Goal: Communication & Community: Answer question/provide support

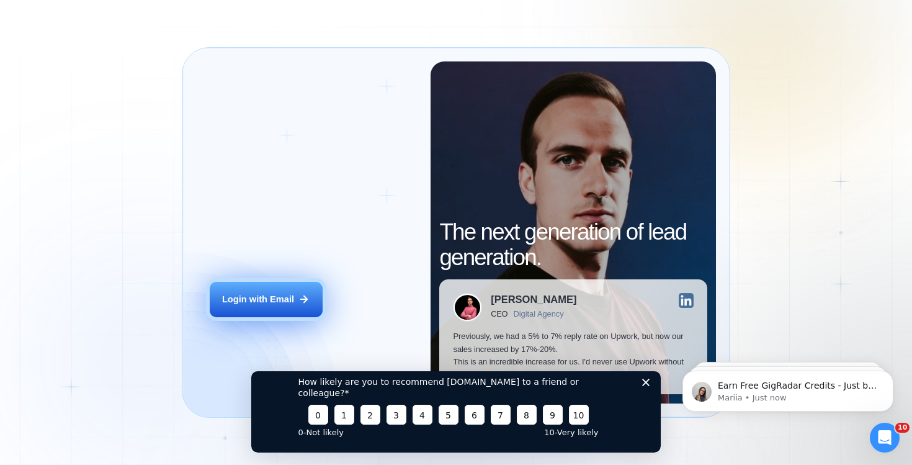
click at [264, 302] on div "Login with Email" at bounding box center [258, 299] width 72 height 12
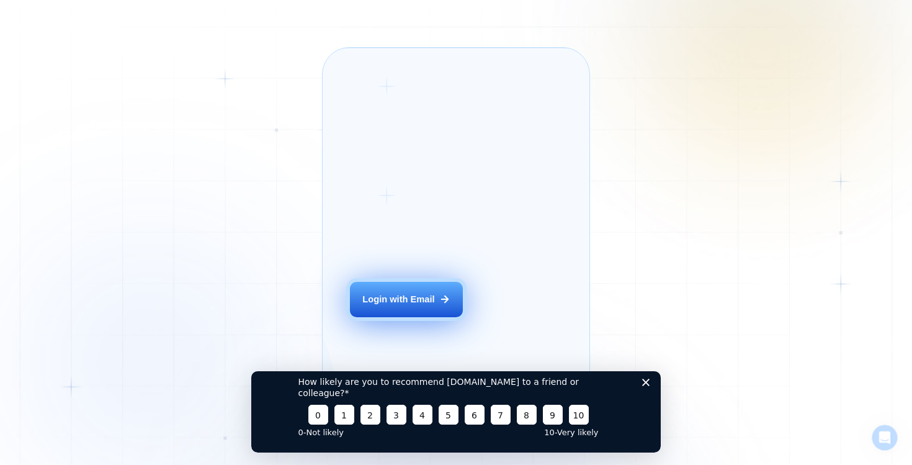
click at [400, 317] on button "Login with Email" at bounding box center [406, 299] width 113 height 35
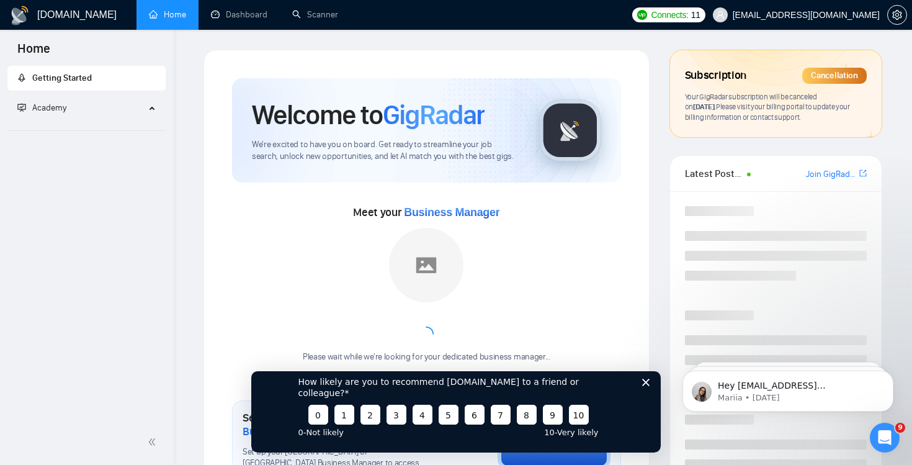
click at [648, 386] on icon "Close survey" at bounding box center [645, 382] width 7 height 7
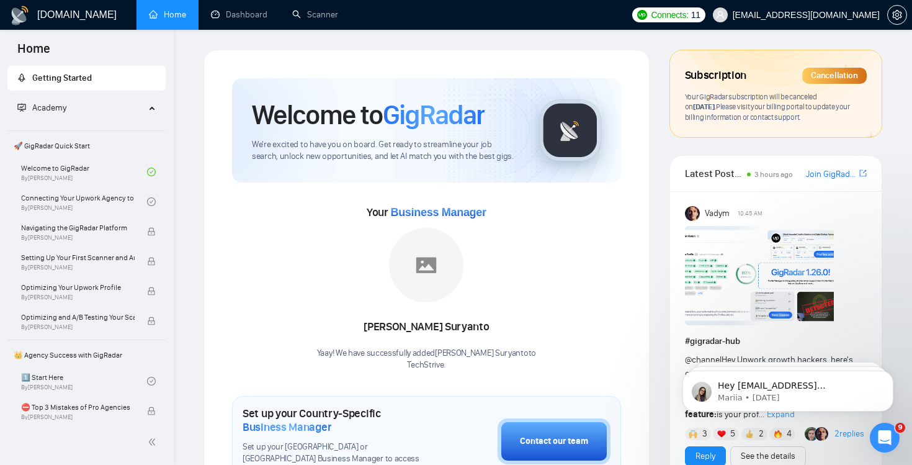
click at [884, 433] on icon "Open Intercom Messenger" at bounding box center [885, 438] width 20 height 20
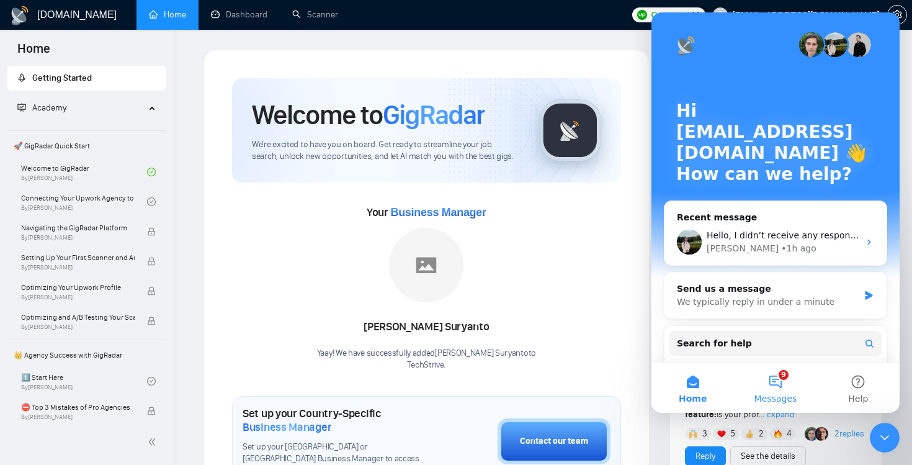
click at [787, 370] on button "9 Messages" at bounding box center [775, 388] width 83 height 50
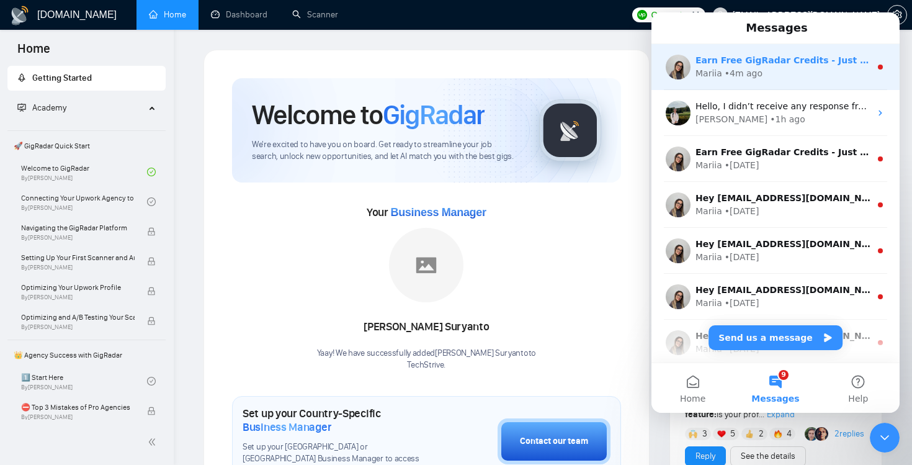
click at [788, 77] on div "Mariia • 4m ago" at bounding box center [783, 73] width 175 height 13
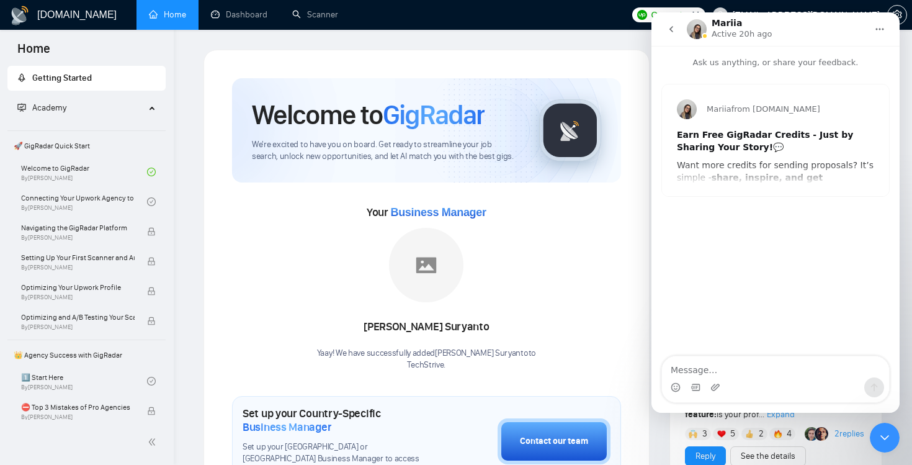
click at [670, 29] on icon "go back" at bounding box center [672, 29] width 4 height 6
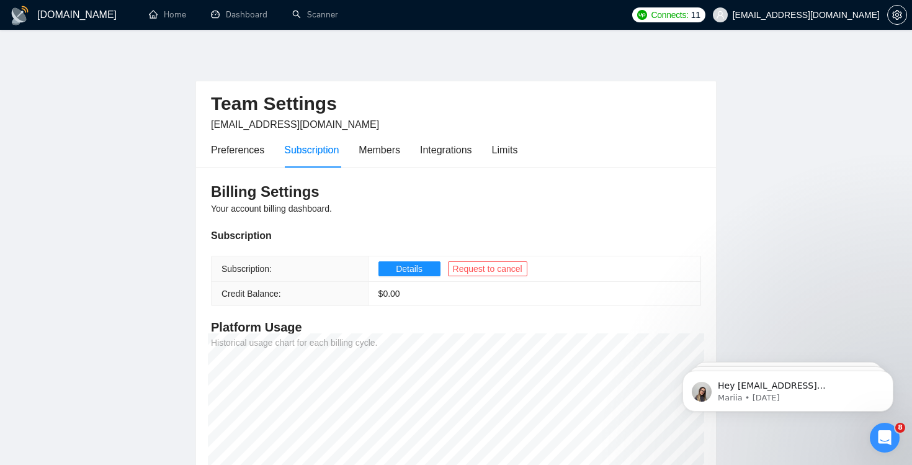
click at [889, 437] on icon "Open Intercom Messenger" at bounding box center [885, 438] width 20 height 20
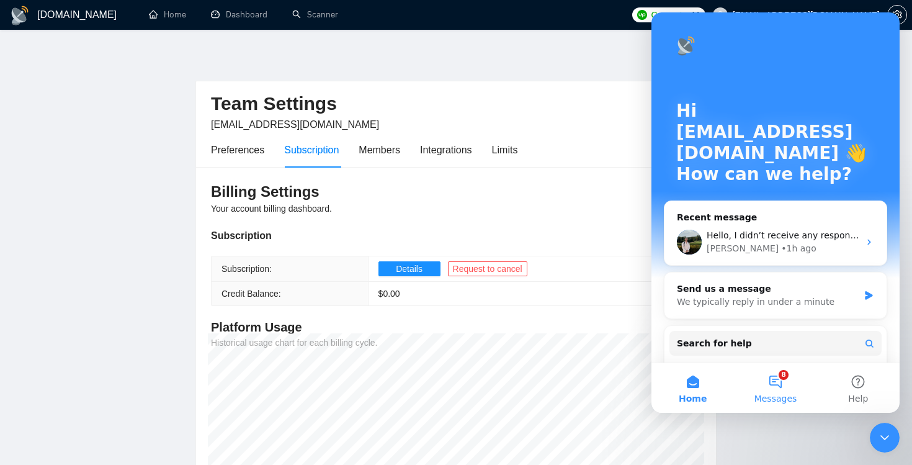
click at [757, 380] on button "8 Messages" at bounding box center [775, 388] width 83 height 50
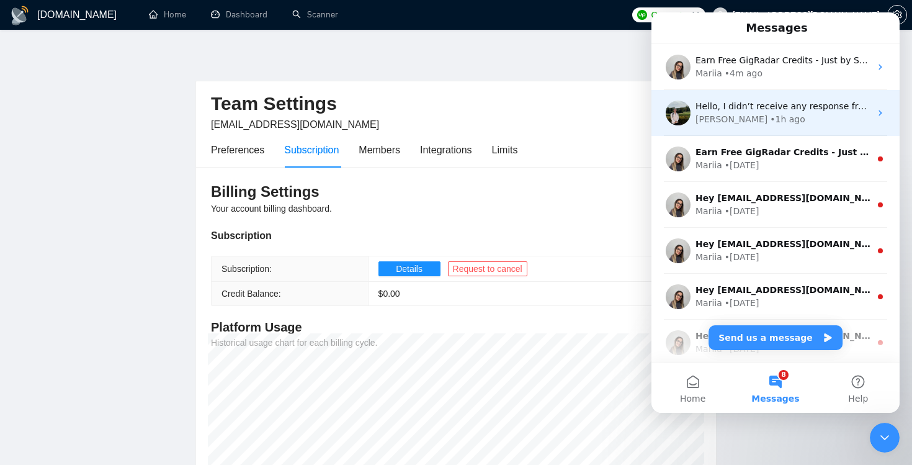
click at [770, 116] on div "• 1h ago" at bounding box center [787, 119] width 35 height 13
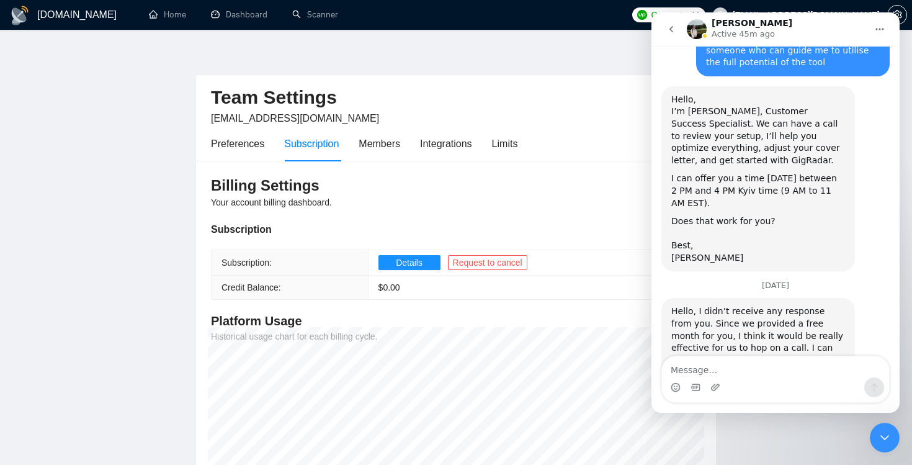
scroll to position [1750, 0]
click at [712, 434] on link "Schedule a call" at bounding box center [704, 439] width 66 height 10
click at [724, 364] on textarea "Message…" at bounding box center [775, 366] width 227 height 21
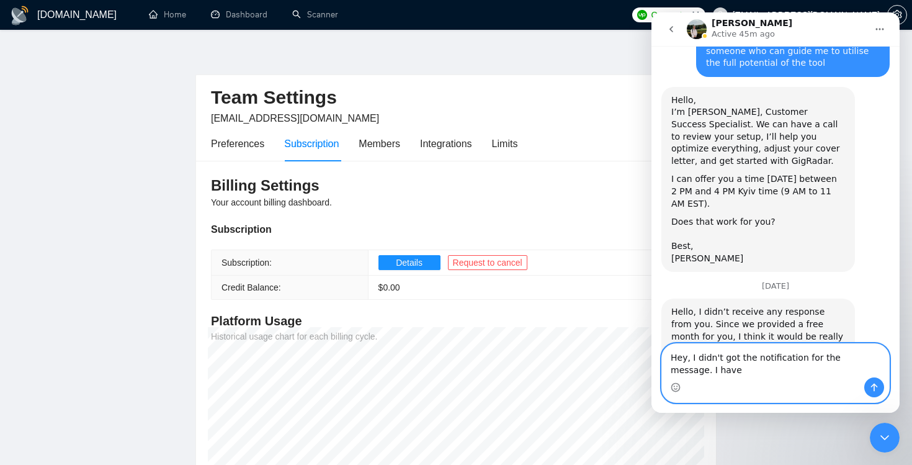
scroll to position [1762, 0]
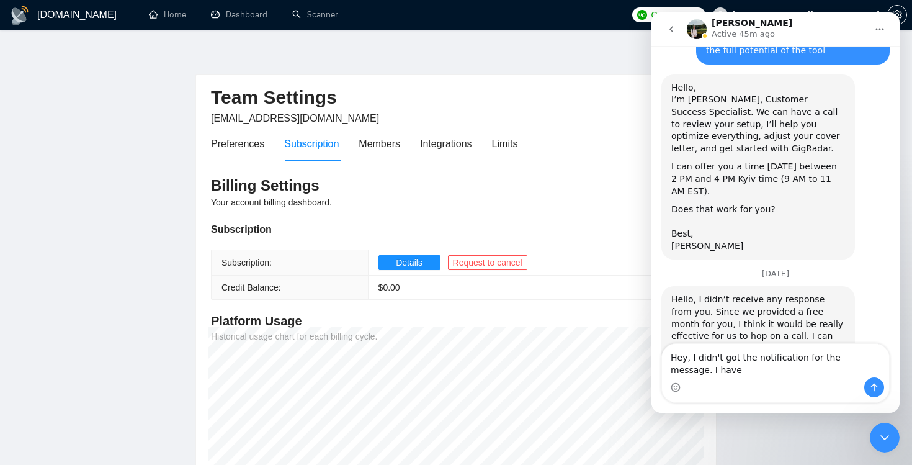
drag, startPoint x: 707, startPoint y: 282, endPoint x: 796, endPoint y: 281, distance: 88.7
click at [796, 385] on div "Can you let me know your availability, or you can schedule a call directly usin…" at bounding box center [758, 409] width 174 height 48
copy div "schedule a call directly"
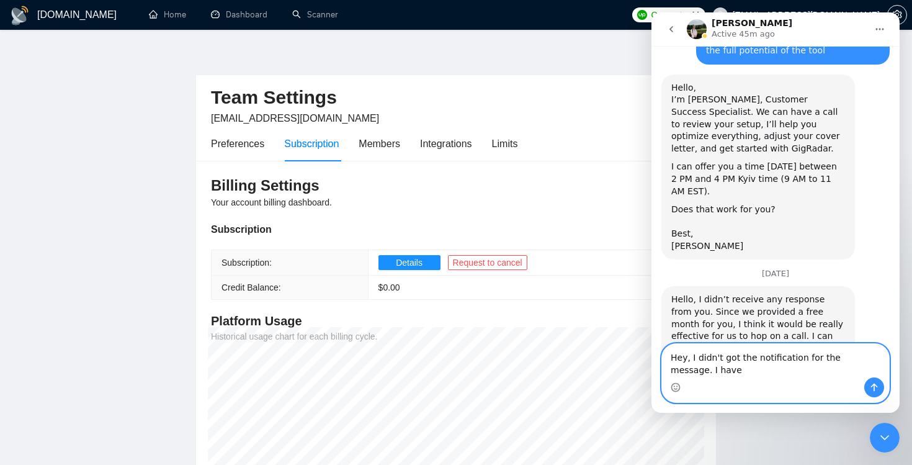
click at [748, 370] on textarea "Hey, I didn't got the notification for the message. I have" at bounding box center [775, 361] width 227 height 34
paste textarea "schedule a call directly"
click at [727, 371] on textarea "Hey, I didn't got the notification for the message. I have schedule a call dire…" at bounding box center [775, 361] width 227 height 34
click at [809, 369] on textarea "Hey, I didn't got the notification for the message. I have scheduled a call dir…" at bounding box center [775, 361] width 227 height 34
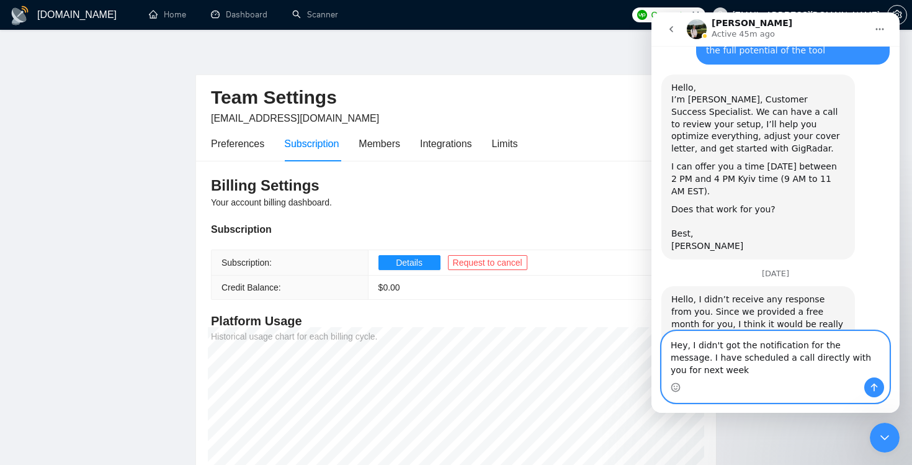
type textarea "Hey, I didn't got the notification for the message. I have scheduled a call dir…"
click at [880, 390] on button "Send a message…" at bounding box center [874, 387] width 20 height 20
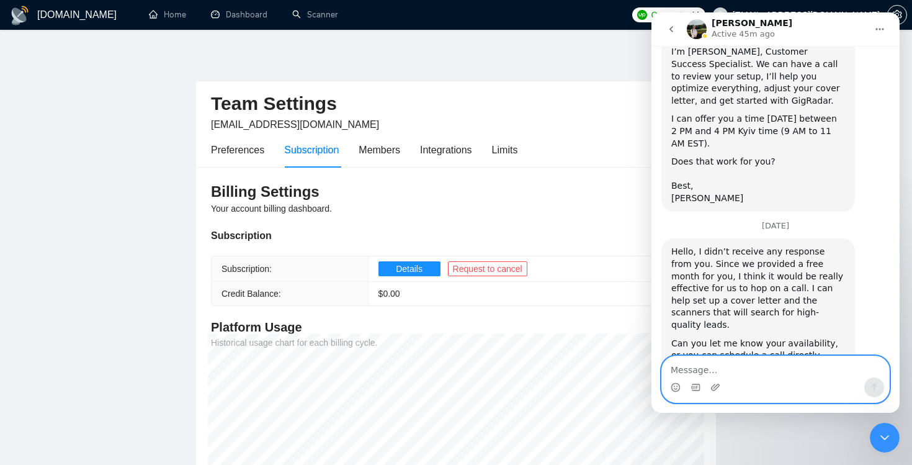
scroll to position [1810, 0]
